Goal: Information Seeking & Learning: Check status

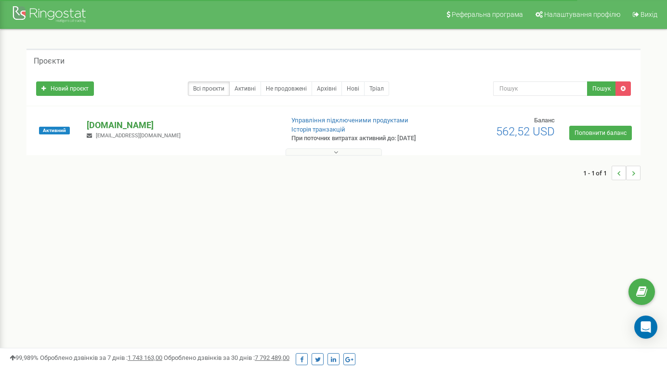
click at [140, 131] on p "[DOMAIN_NAME]" at bounding box center [181, 125] width 189 height 13
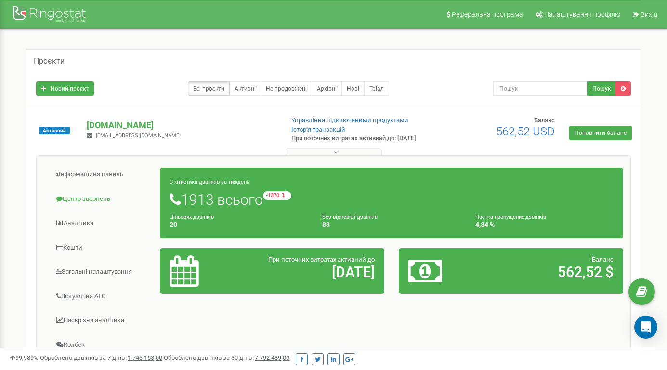
click at [90, 202] on link "Центр звернень" at bounding box center [102, 199] width 116 height 24
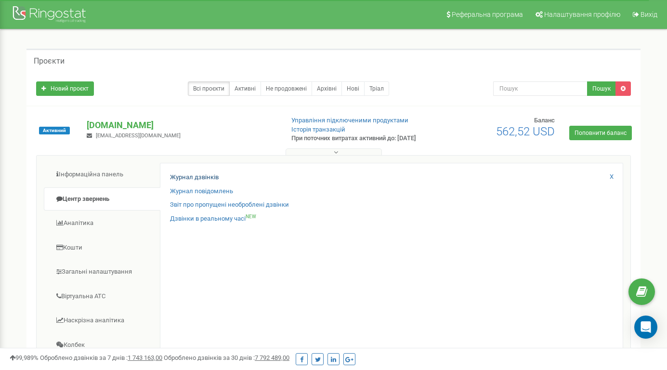
click at [182, 181] on link "Журнал дзвінків" at bounding box center [194, 177] width 49 height 9
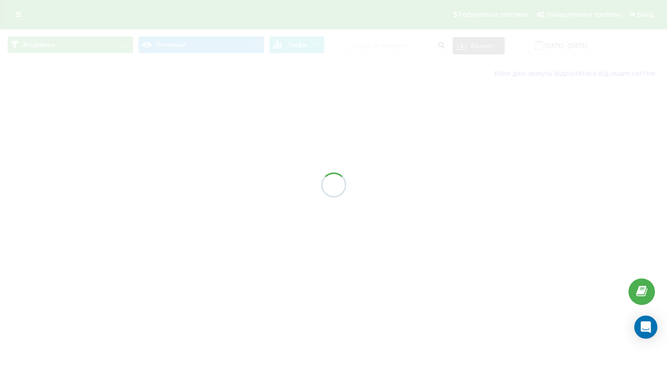
click at [397, 58] on div at bounding box center [333, 185] width 667 height 370
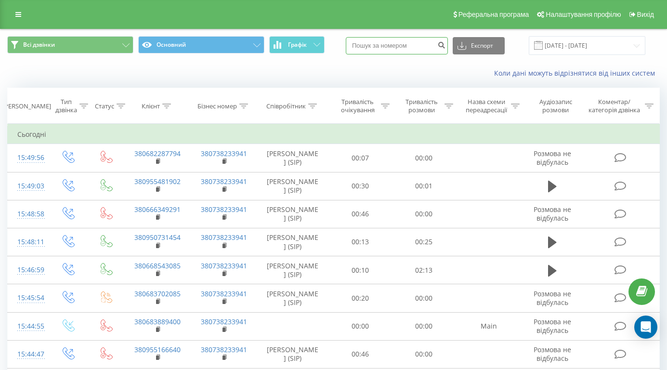
click at [396, 54] on input at bounding box center [397, 45] width 102 height 17
paste input "[PHONE_NUMBER]"
type input "[PHONE_NUMBER]"
click at [445, 47] on icon "submit" at bounding box center [441, 44] width 8 height 6
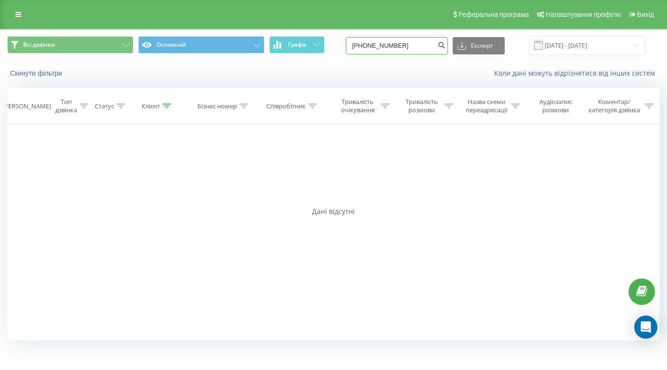
click at [379, 54] on input "[PHONE_NUMBER]" at bounding box center [397, 45] width 102 height 17
type input "380967345041"
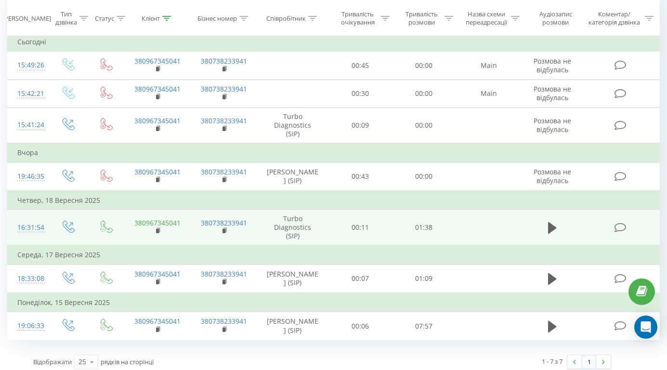
scroll to position [92, 0]
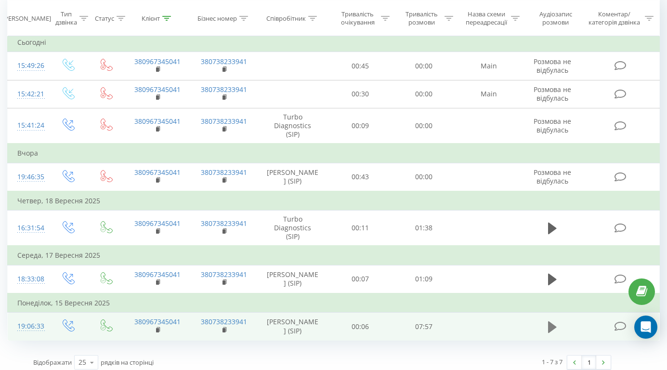
click at [558, 320] on button at bounding box center [552, 327] width 14 height 14
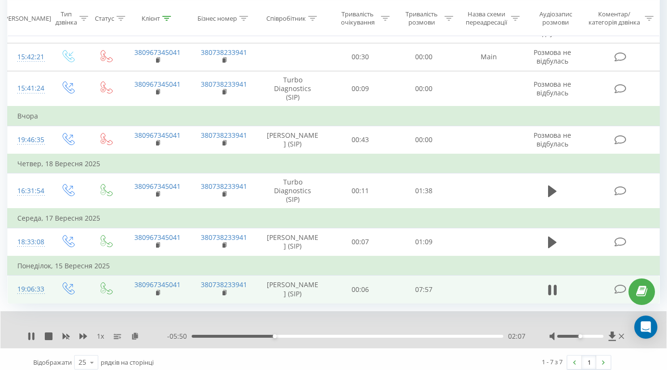
scroll to position [120, 0]
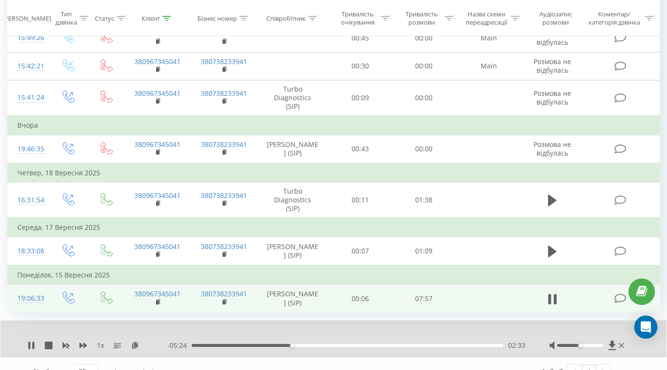
click at [98, 340] on span "1 x" at bounding box center [100, 345] width 7 height 10
click at [100, 340] on span "1 x" at bounding box center [100, 345] width 7 height 10
click at [98, 340] on span "1 x" at bounding box center [100, 345] width 7 height 10
click at [103, 340] on span "1 x" at bounding box center [100, 345] width 7 height 10
click at [32, 341] on icon at bounding box center [31, 345] width 8 height 8
